Goal: Transaction & Acquisition: Obtain resource

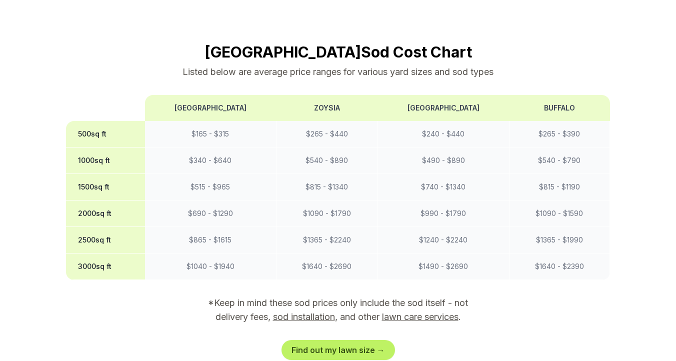
scroll to position [845, 0]
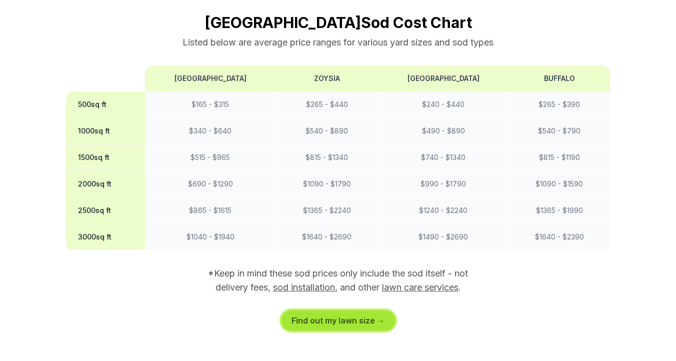
click at [317, 311] on link "Find out my lawn size →" at bounding box center [339, 321] width 114 height 20
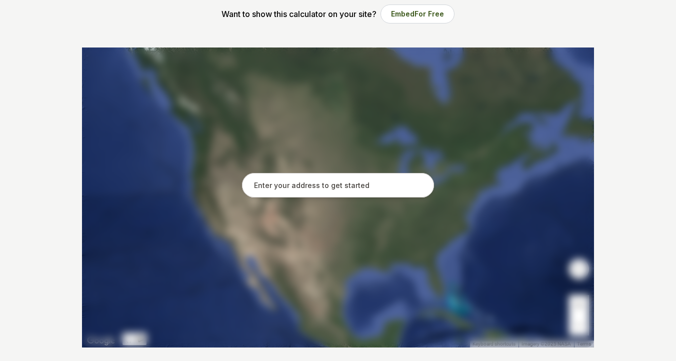
scroll to position [172, 0]
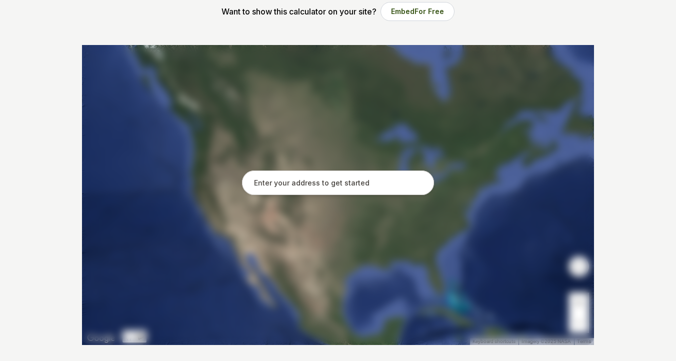
click at [291, 186] on input "text" at bounding box center [338, 183] width 192 height 25
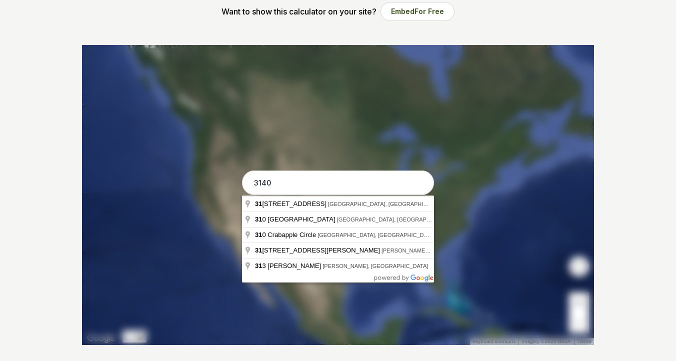
type input "31407"
drag, startPoint x: 295, startPoint y: 180, endPoint x: 238, endPoint y: 179, distance: 57.5
click at [238, 180] on div "Pssst - zoom in over here ← Move left → Move right ↑ Move up ↓ Move down + Zoom…" at bounding box center [338, 195] width 512 height 300
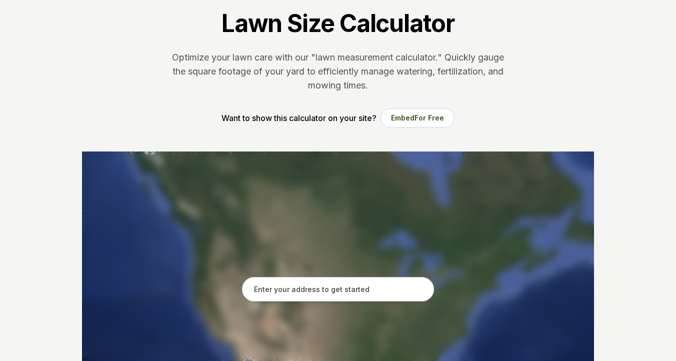
scroll to position [0, 0]
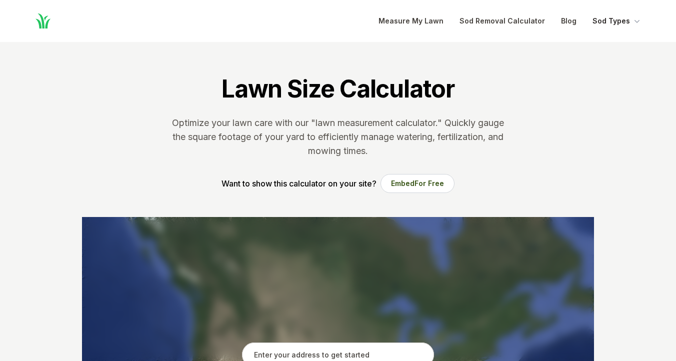
click at [626, 26] on button "Sod Types" at bounding box center [618, 21] width 50 height 12
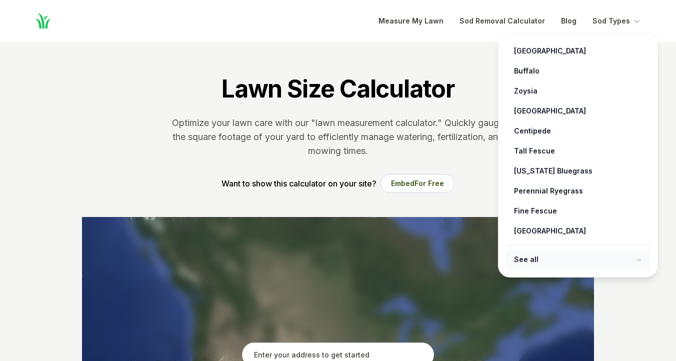
click at [536, 262] on link "See all →" at bounding box center [578, 260] width 144 height 20
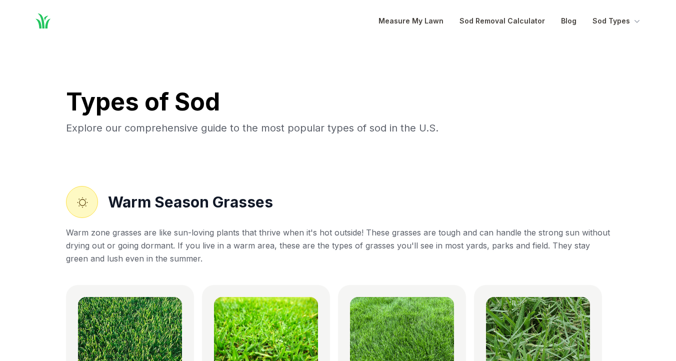
click at [622, 28] on nav "Home Open main menu Measure My Lawn Sod Removal Calculator Blog Sod Types" at bounding box center [338, 21] width 640 height 42
click at [622, 27] on button "Sod Types" at bounding box center [618, 21] width 50 height 12
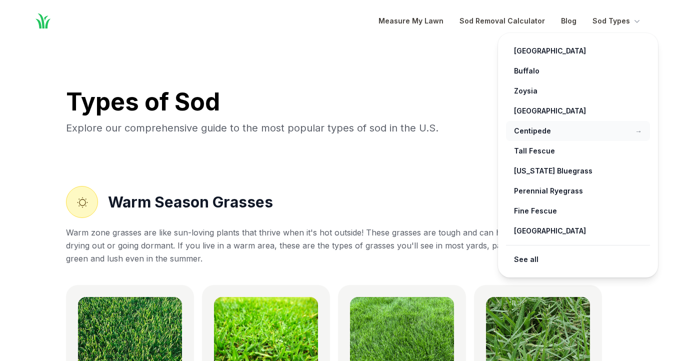
click at [534, 129] on link "Centipede →" at bounding box center [578, 131] width 144 height 20
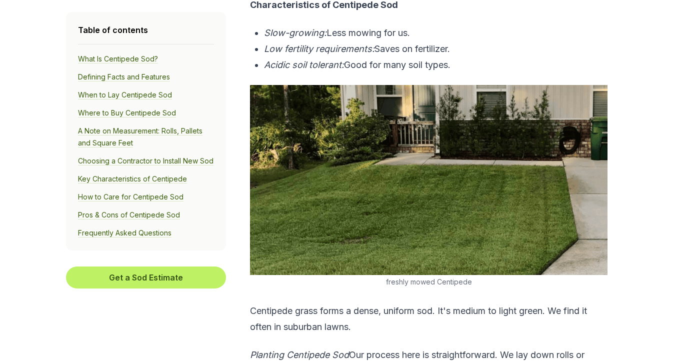
scroll to position [536, 0]
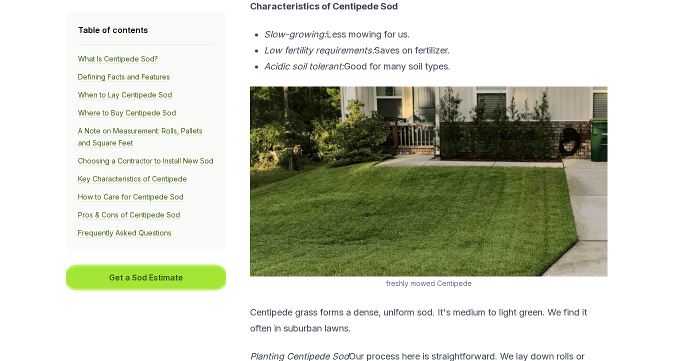
click at [169, 289] on button "Get a Sod Estimate" at bounding box center [146, 278] width 160 height 22
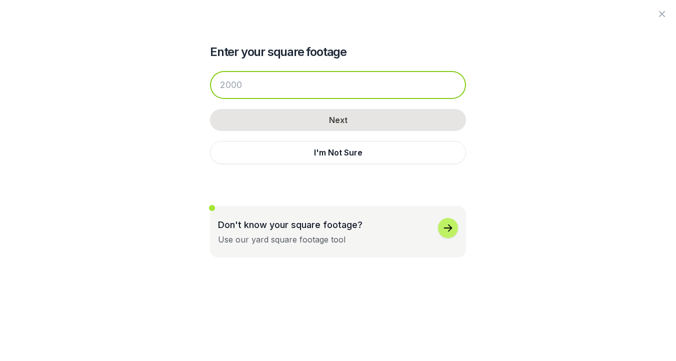
click at [259, 78] on input "number" at bounding box center [338, 85] width 256 height 28
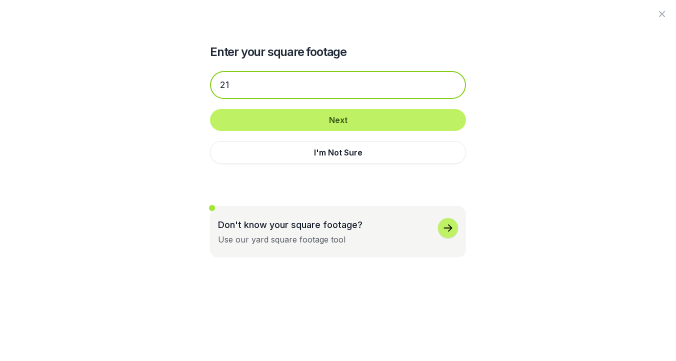
type input "2"
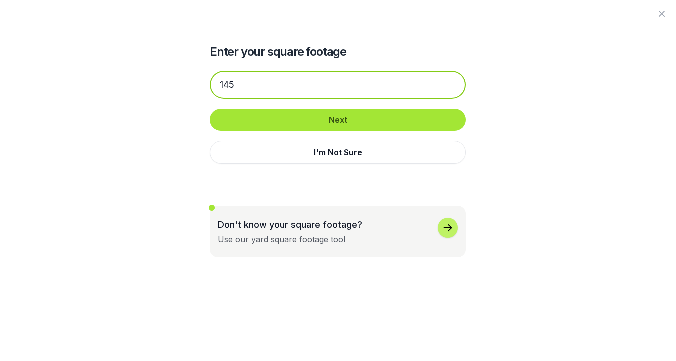
type input "145"
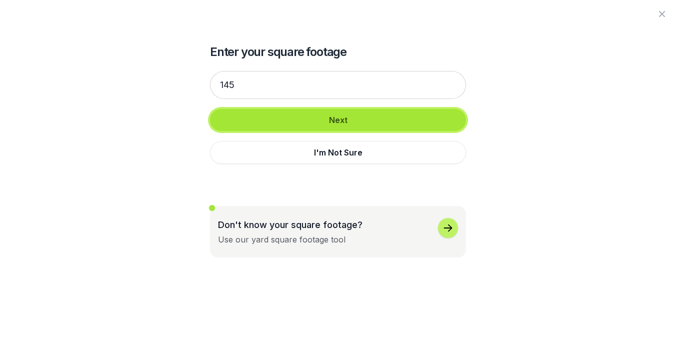
click at [306, 125] on button "Next" at bounding box center [338, 120] width 256 height 22
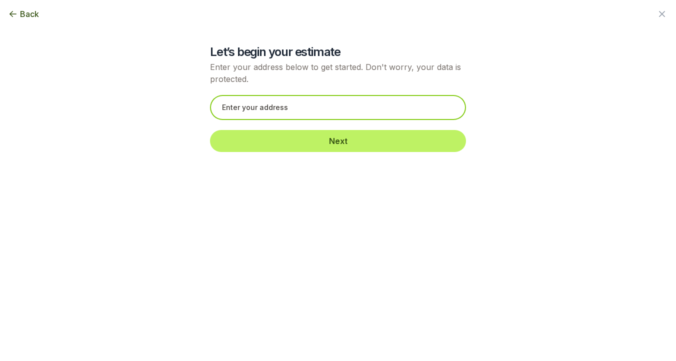
click at [304, 112] on input "text" at bounding box center [338, 107] width 256 height 25
click at [303, 112] on input "text" at bounding box center [338, 107] width 256 height 25
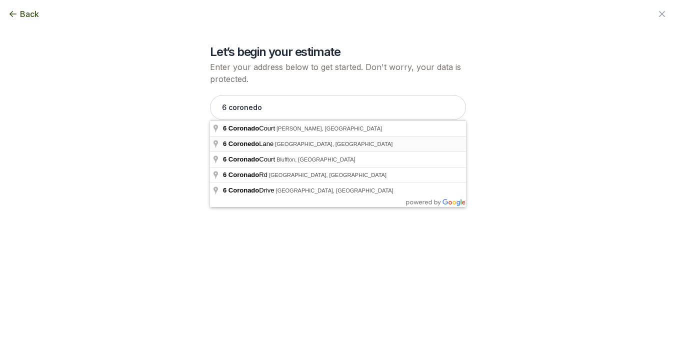
type input "[STREET_ADDRESS]"
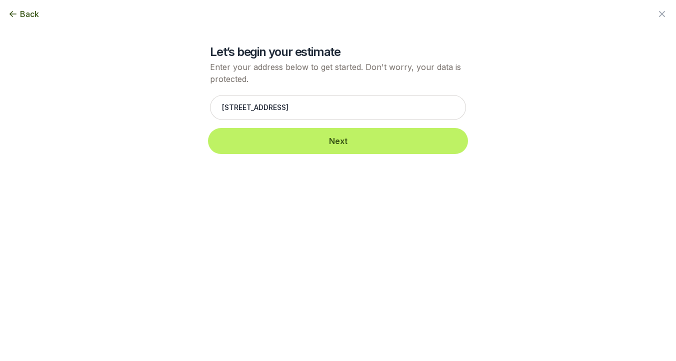
click at [313, 145] on button "Next" at bounding box center [338, 141] width 256 height 22
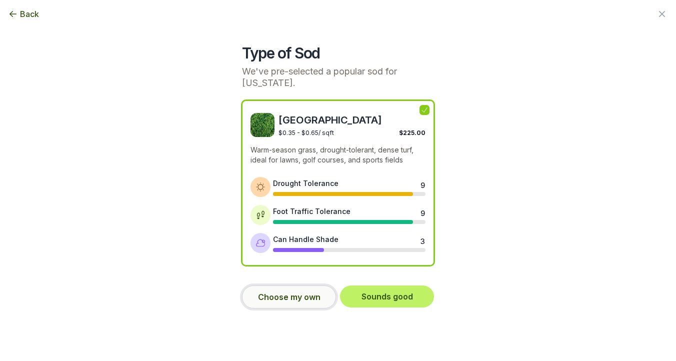
click at [297, 290] on button "Choose my own" at bounding box center [289, 297] width 94 height 23
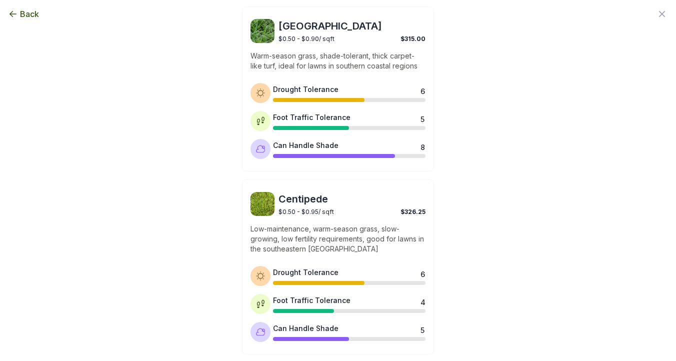
scroll to position [622, 0]
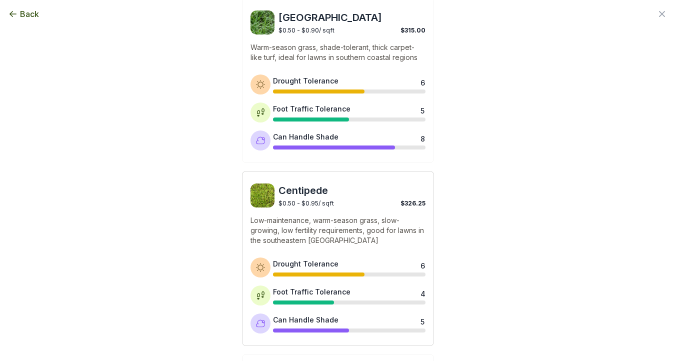
click at [367, 203] on div "$0.50 - $0.95 / sqft $326.25" at bounding box center [352, 203] width 147 height 10
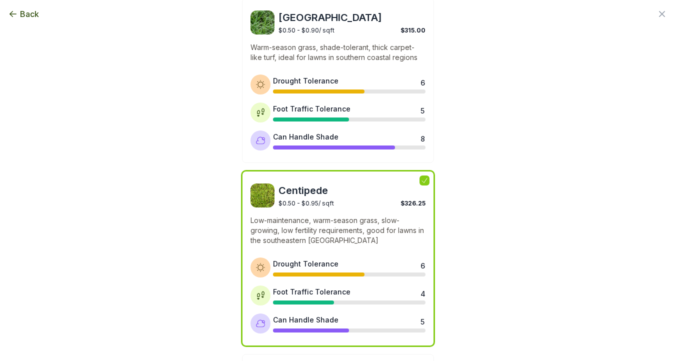
scroll to position [840, 0]
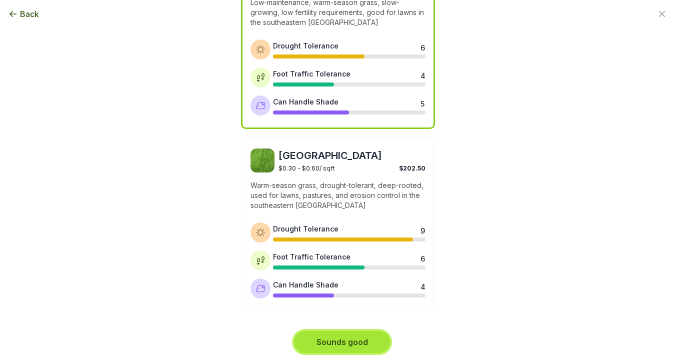
click at [357, 336] on button "Sounds good" at bounding box center [342, 342] width 96 height 22
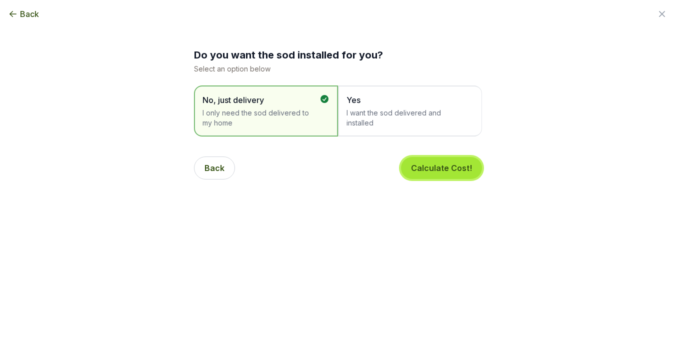
click at [455, 171] on button "Calculate Cost!" at bounding box center [441, 168] width 81 height 22
